Goal: Task Accomplishment & Management: Complete application form

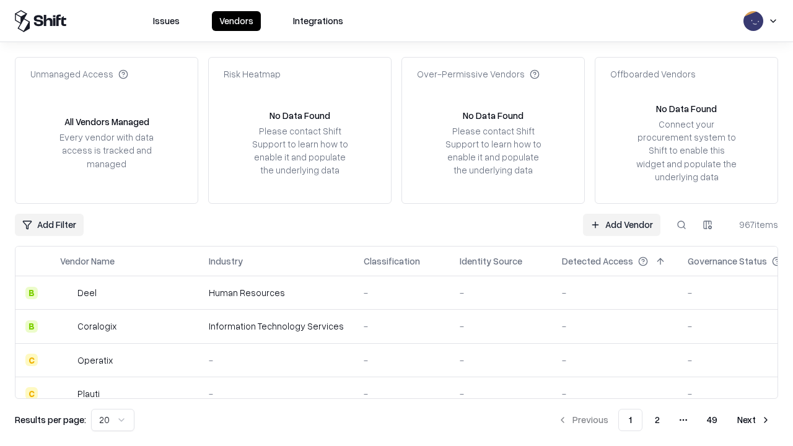
click at [621, 224] on link "Add Vendor" at bounding box center [621, 225] width 77 height 22
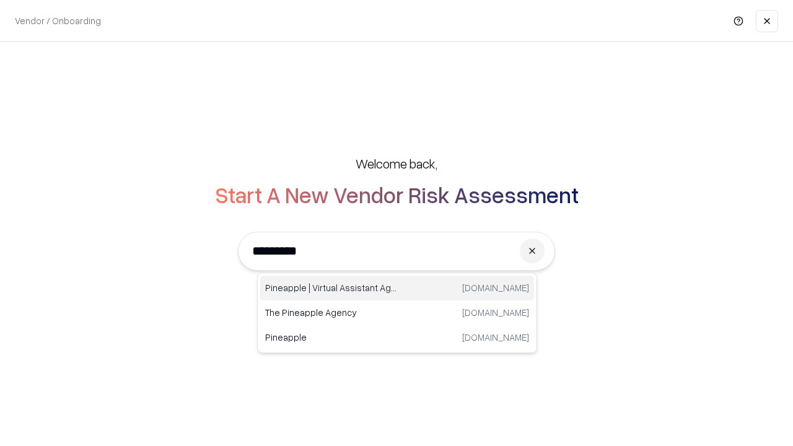
click at [397, 288] on div "Pineapple | Virtual Assistant Agency [DOMAIN_NAME]" at bounding box center [397, 288] width 274 height 25
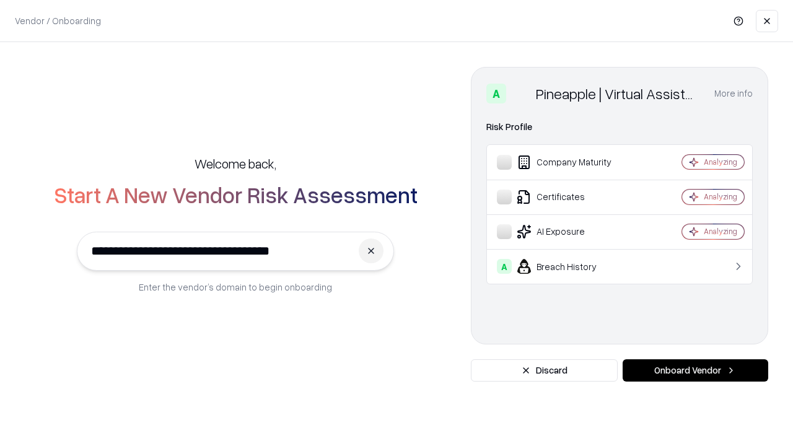
type input "**********"
click at [695, 370] on button "Onboard Vendor" at bounding box center [695, 370] width 146 height 22
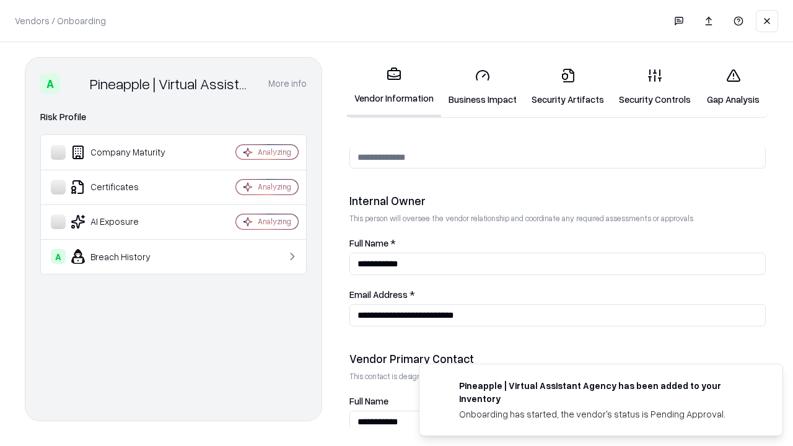
scroll to position [642, 0]
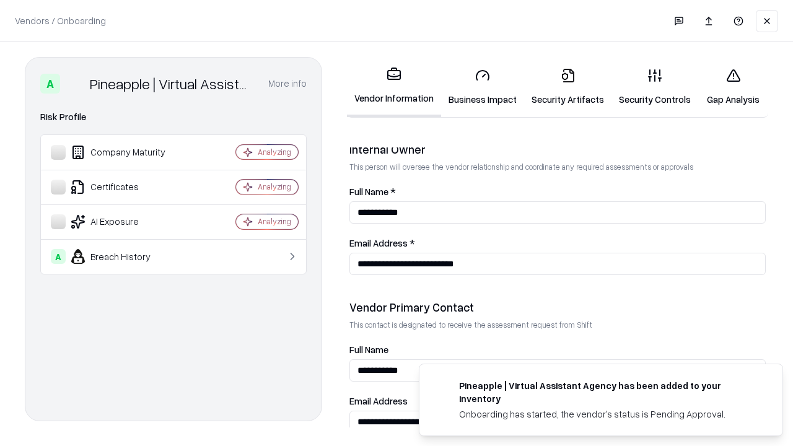
click at [482, 87] on link "Business Impact" at bounding box center [482, 87] width 83 height 58
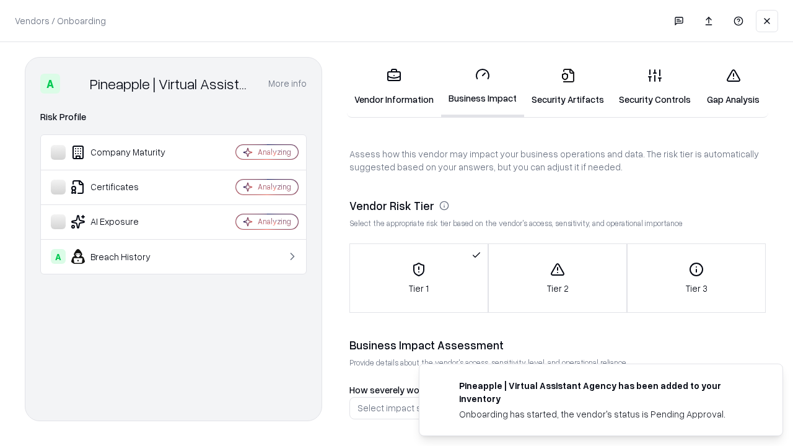
click at [733, 87] on link "Gap Analysis" at bounding box center [733, 87] width 70 height 58
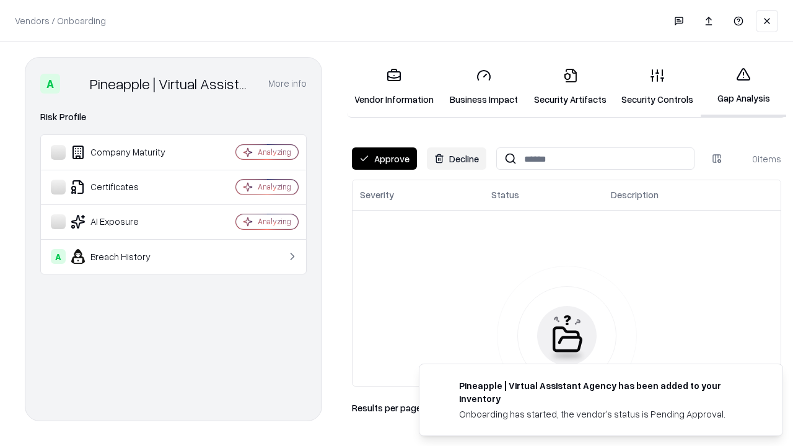
click at [384, 159] on button "Approve" at bounding box center [384, 158] width 65 height 22
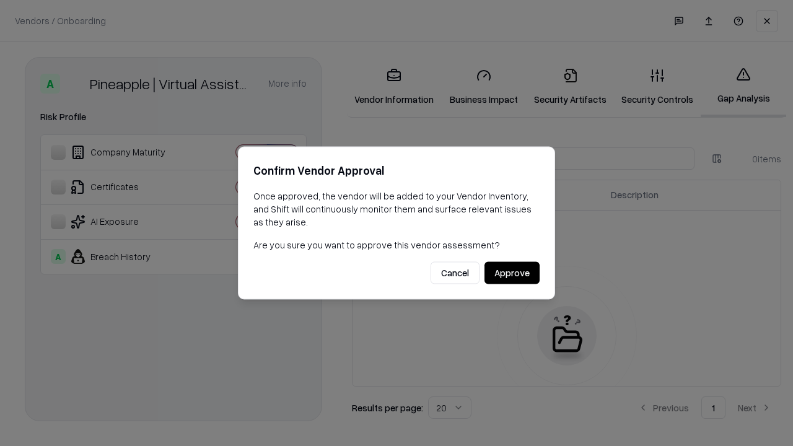
click at [512, 272] on button "Approve" at bounding box center [511, 273] width 55 height 22
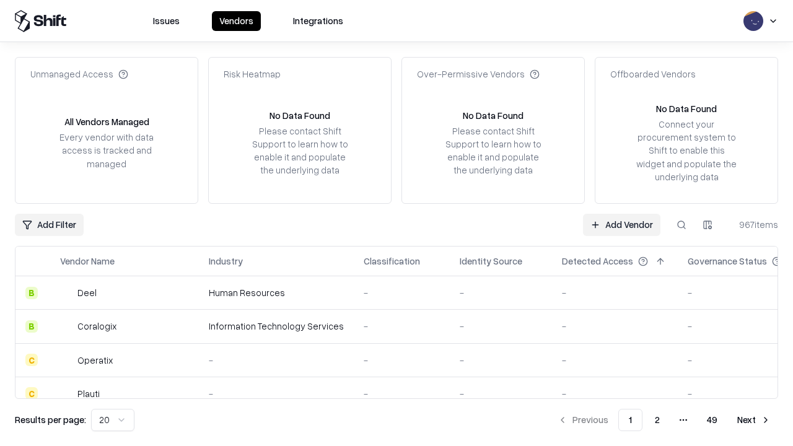
type input "**********"
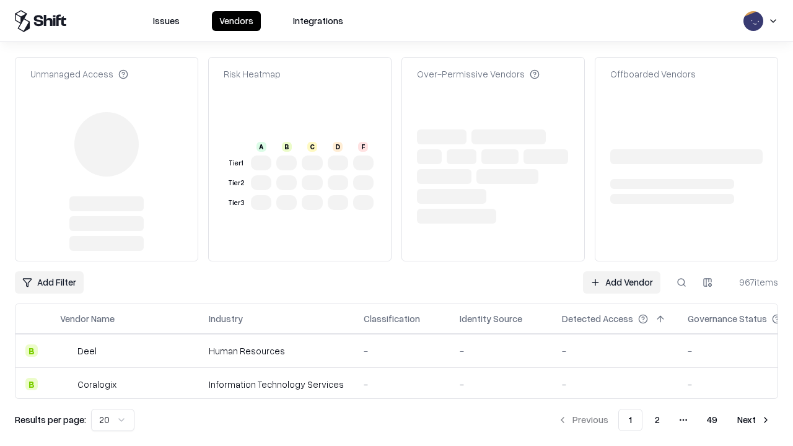
click at [621, 271] on link "Add Vendor" at bounding box center [621, 282] width 77 height 22
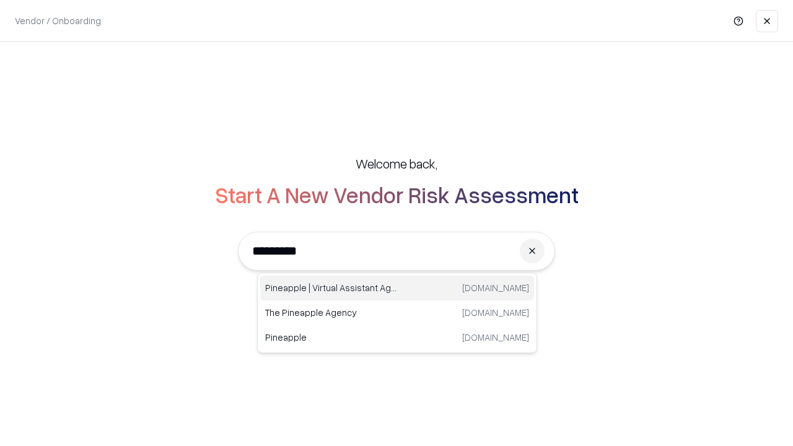
click at [397, 288] on div "Pineapple | Virtual Assistant Agency [DOMAIN_NAME]" at bounding box center [397, 288] width 274 height 25
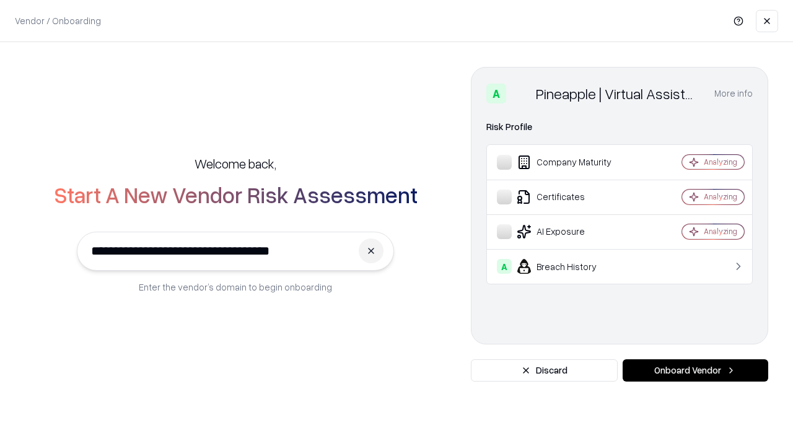
type input "**********"
click at [695, 370] on button "Onboard Vendor" at bounding box center [695, 370] width 146 height 22
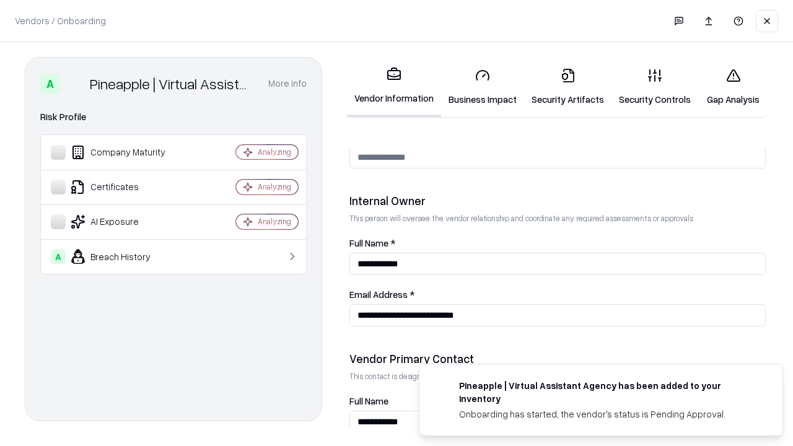
scroll to position [642, 0]
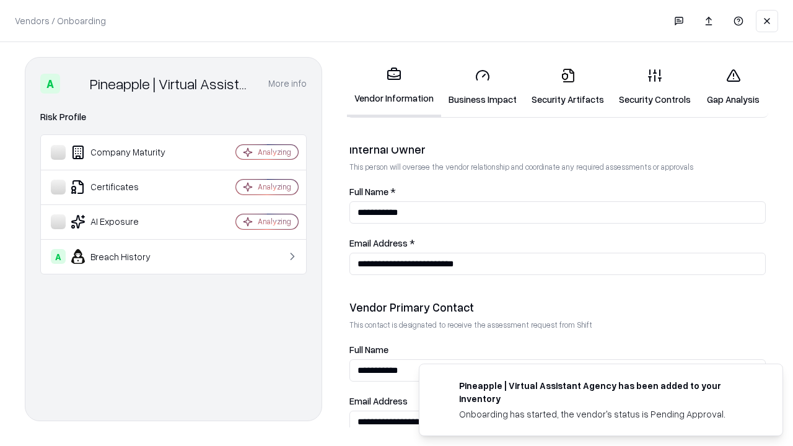
click at [733, 87] on link "Gap Analysis" at bounding box center [733, 87] width 70 height 58
